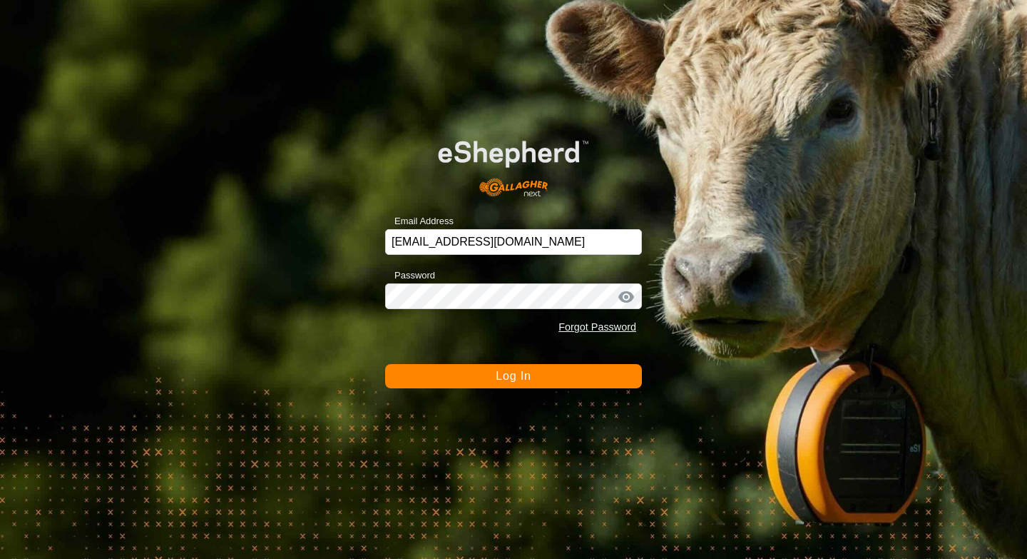
click at [542, 382] on button "Log In" at bounding box center [513, 376] width 257 height 24
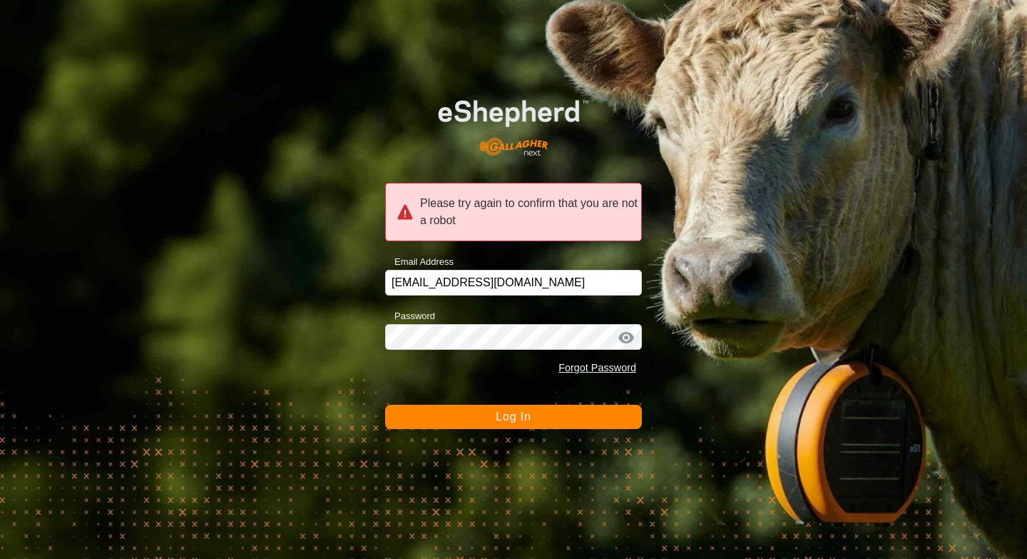
click at [522, 421] on span "Log In" at bounding box center [513, 416] width 35 height 12
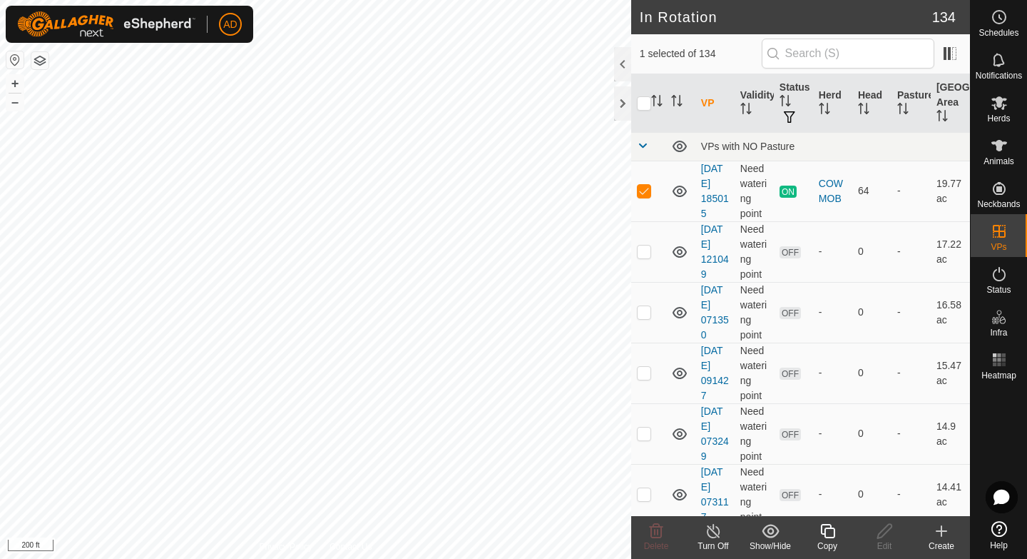
click at [833, 539] on div "Copy" at bounding box center [827, 545] width 57 height 13
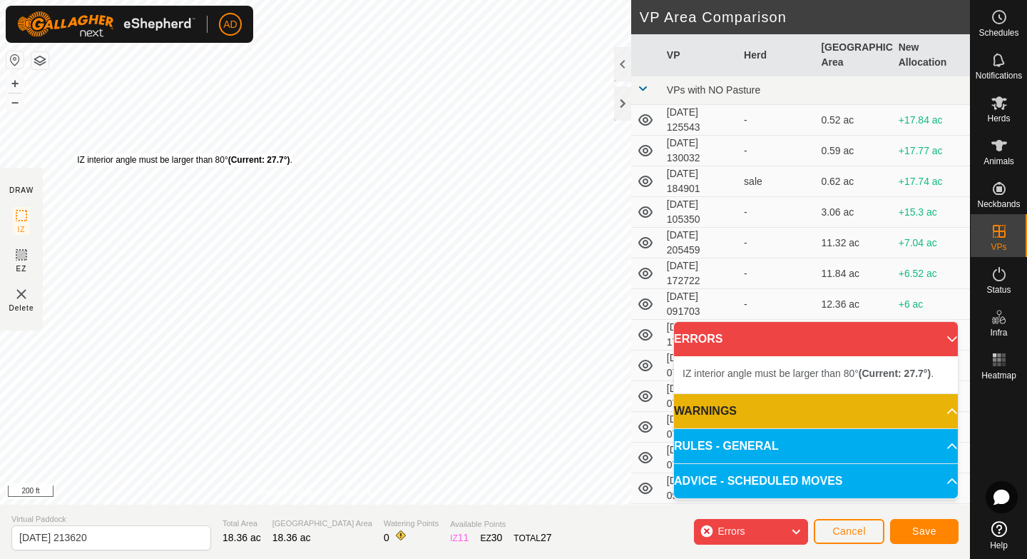
click at [77, 153] on div "IZ interior angle must be larger than 80° (Current: 27.7°) ." at bounding box center [184, 159] width 215 height 13
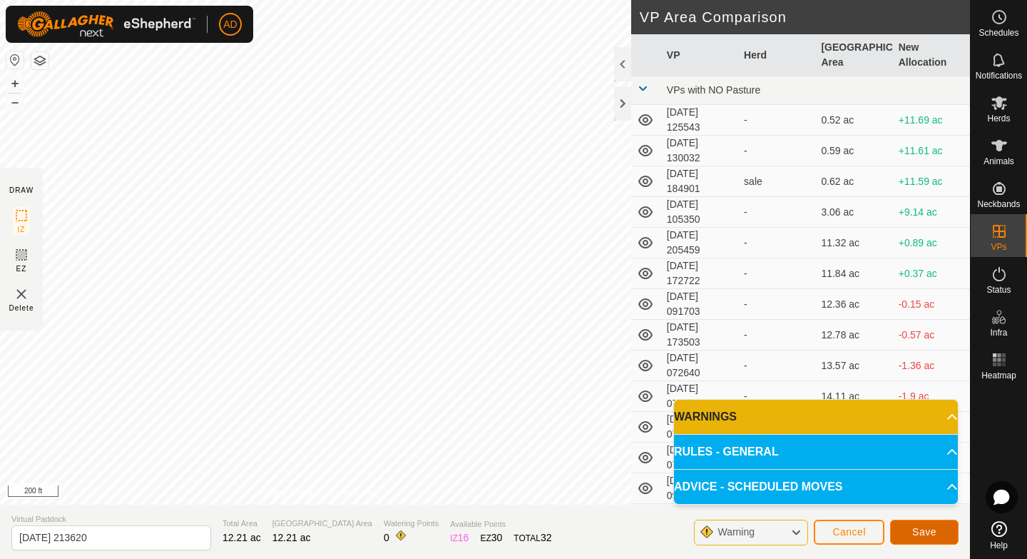
click at [947, 529] on button "Save" at bounding box center [924, 531] width 68 height 25
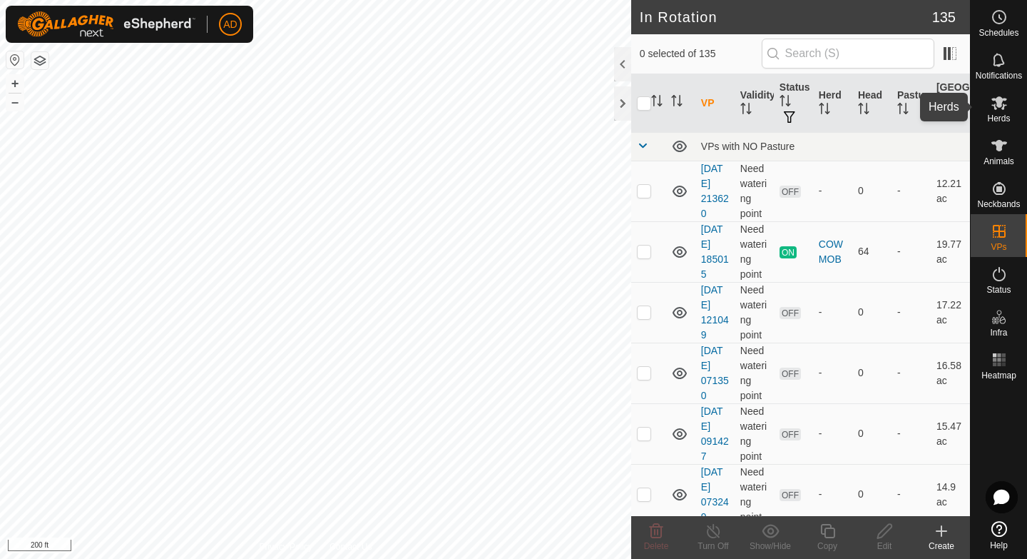
click at [1008, 111] on es-mob-svg-icon at bounding box center [1000, 102] width 26 height 23
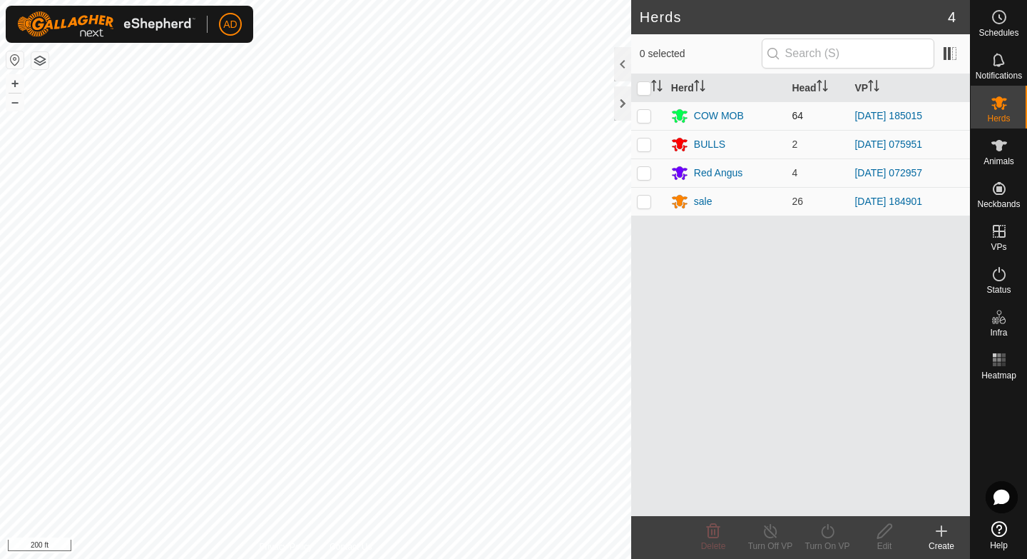
click at [642, 111] on p-checkbox at bounding box center [644, 115] width 14 height 11
checkbox input "true"
click at [827, 542] on div "Turn On VP" at bounding box center [827, 545] width 57 height 13
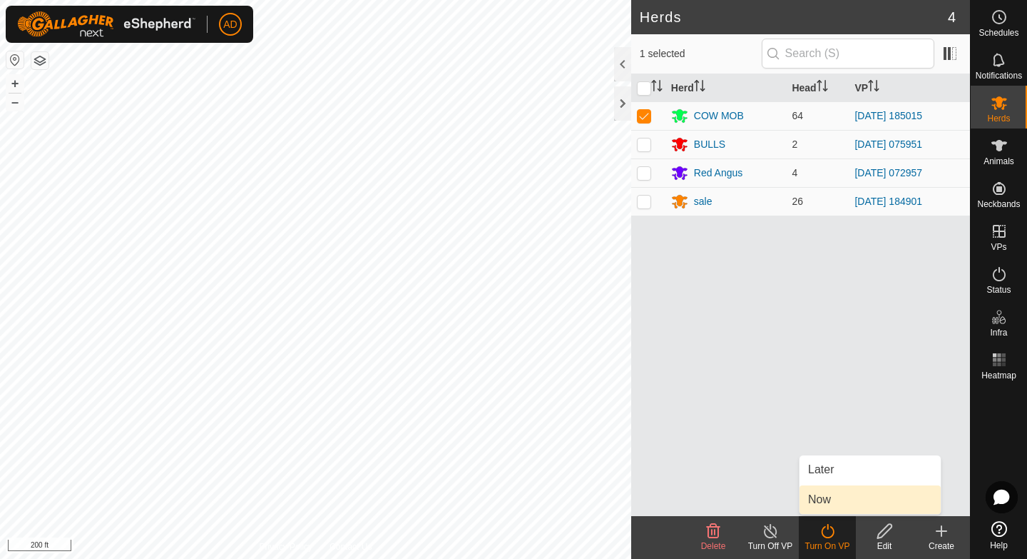
click at [823, 499] on link "Now" at bounding box center [870, 499] width 141 height 29
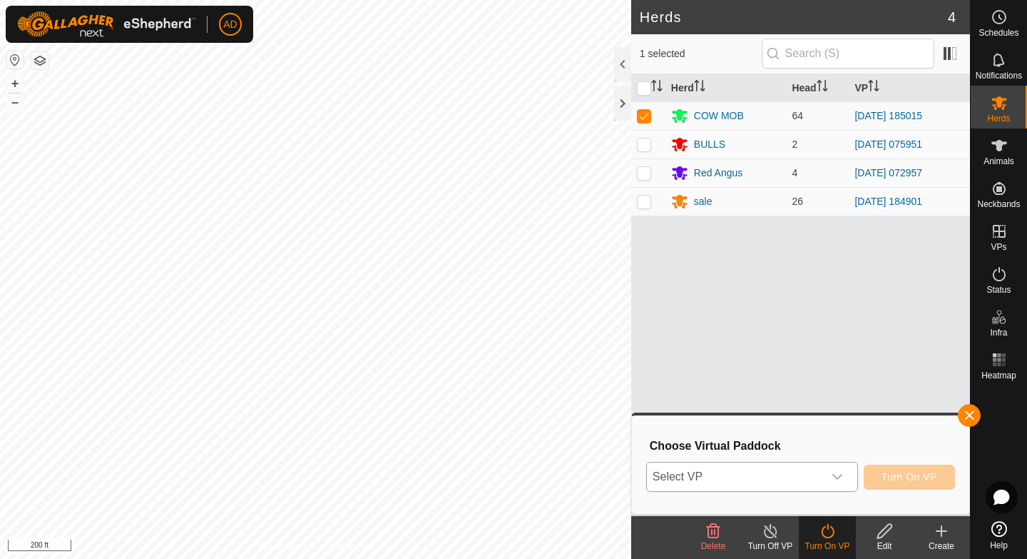
click at [803, 476] on span "Select VP" at bounding box center [735, 476] width 176 height 29
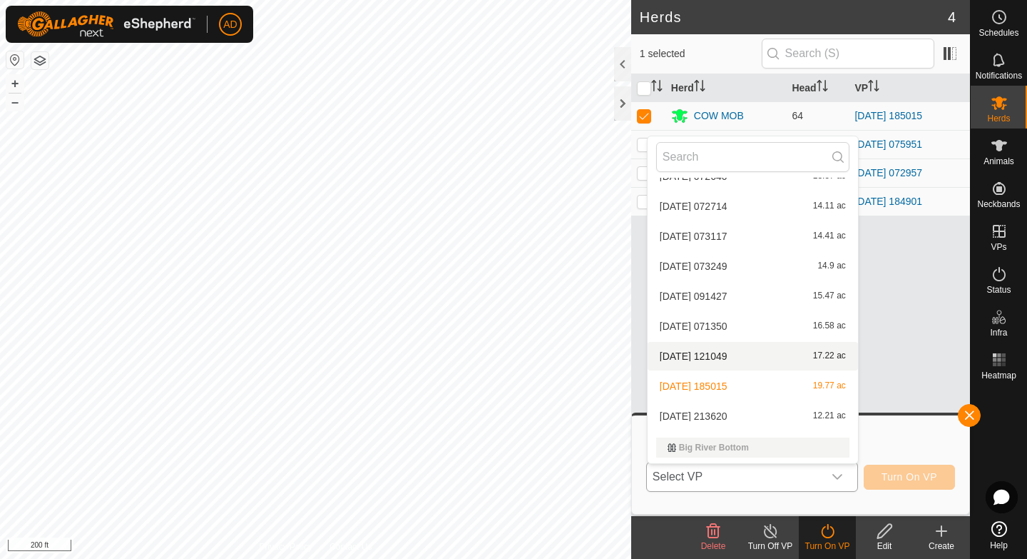
scroll to position [354, 0]
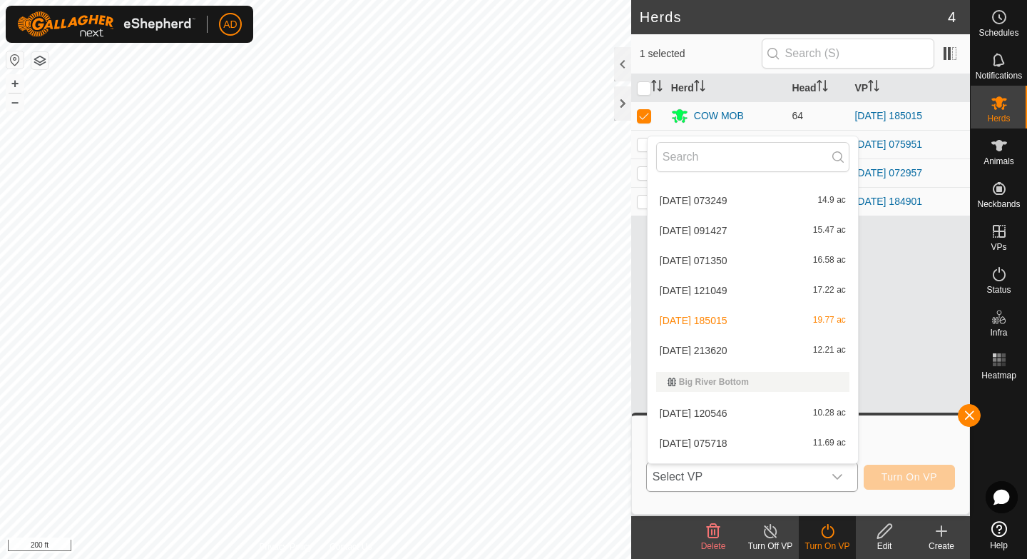
click at [728, 350] on li "[DATE] 213620 12.21 ac" at bounding box center [753, 350] width 210 height 29
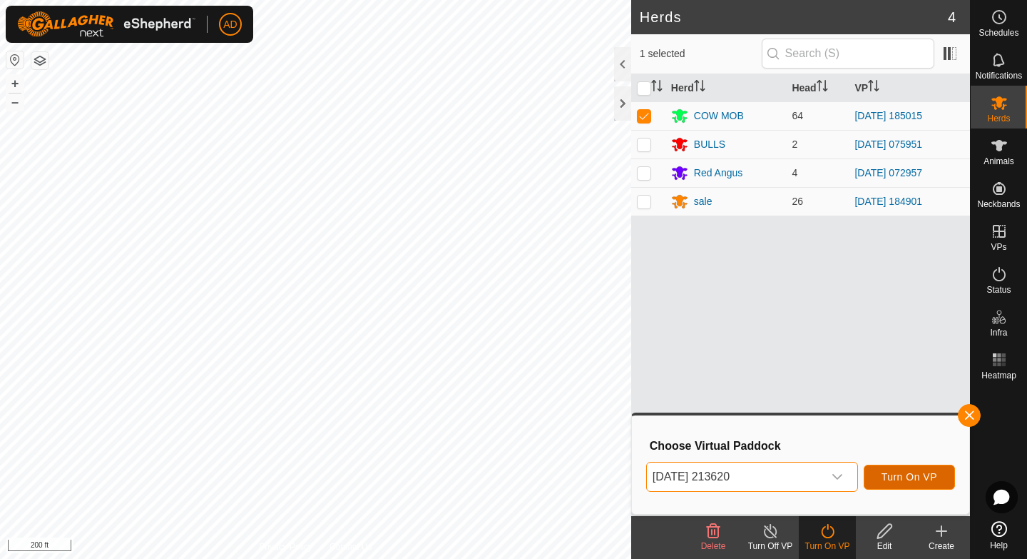
click at [912, 465] on button "Turn On VP" at bounding box center [909, 476] width 91 height 25
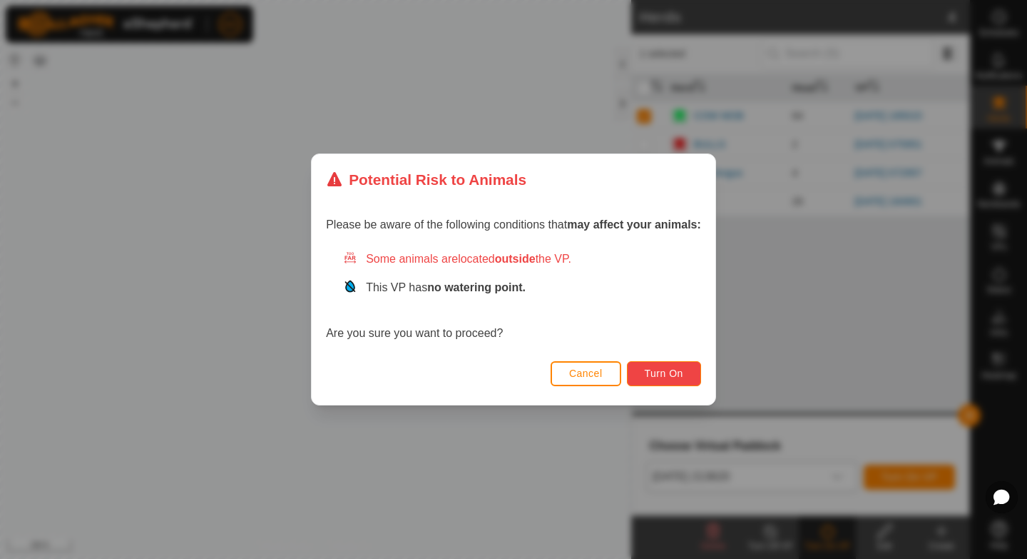
click at [667, 365] on button "Turn On" at bounding box center [664, 373] width 74 height 25
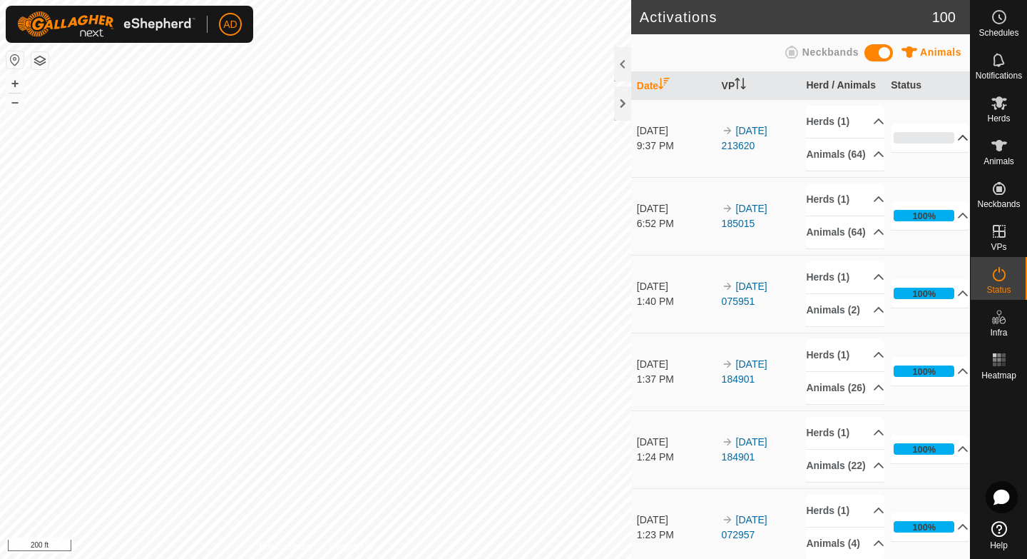
click at [954, 144] on p-accordion-header "0%" at bounding box center [930, 137] width 78 height 29
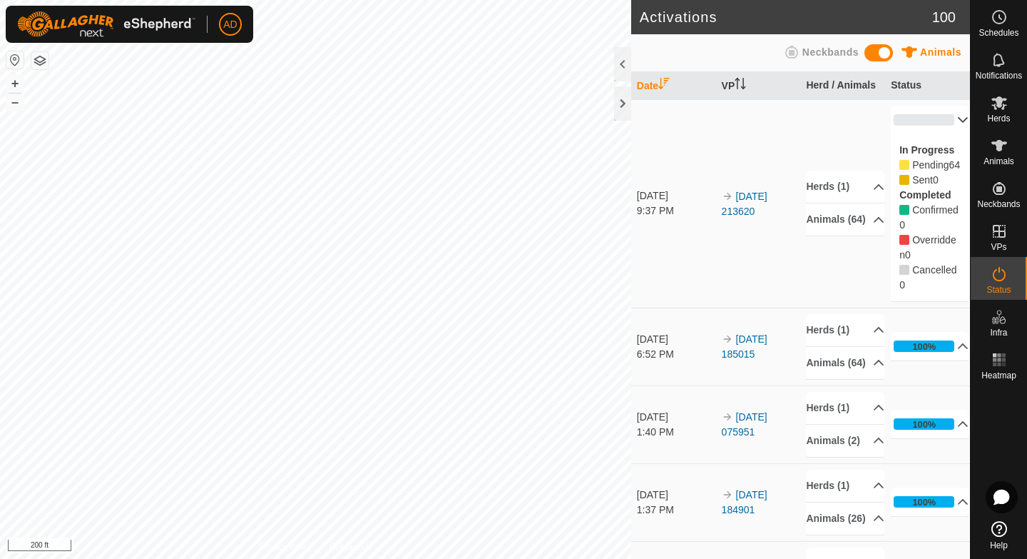
click at [953, 121] on p-accordion-header "0%" at bounding box center [930, 120] width 78 height 29
